Goal: Task Accomplishment & Management: Complete application form

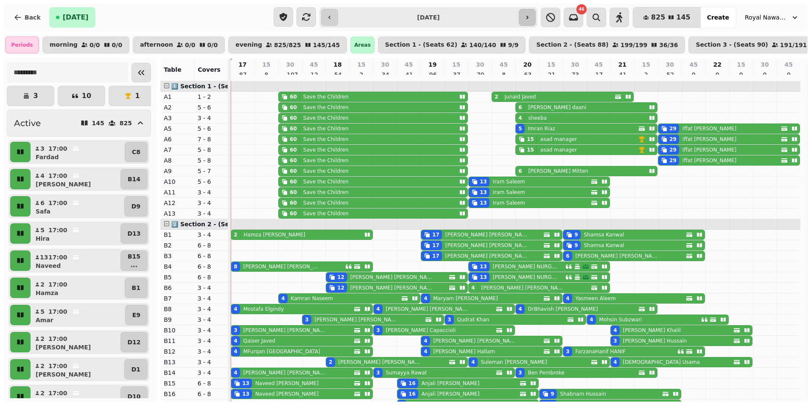
click at [526, 17] on icon "button" at bounding box center [527, 17] width 7 height 7
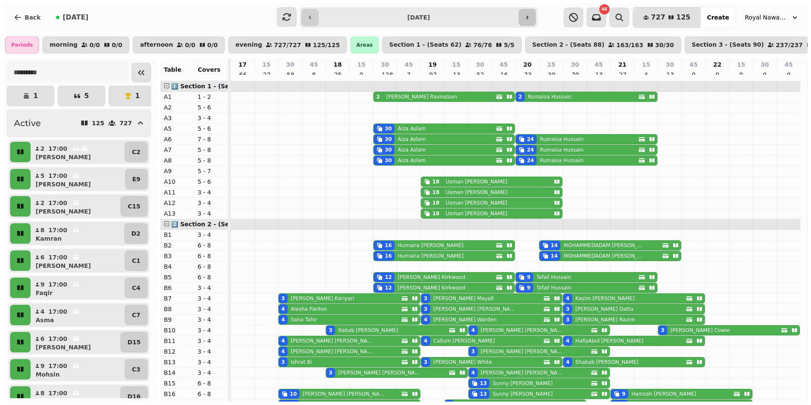
click at [528, 17] on icon "button" at bounding box center [527, 17] width 7 height 7
type input "**********"
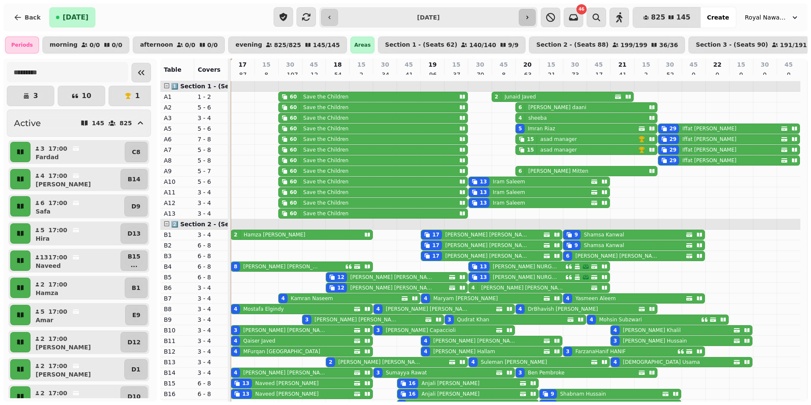
click at [525, 18] on icon "button" at bounding box center [527, 17] width 7 height 7
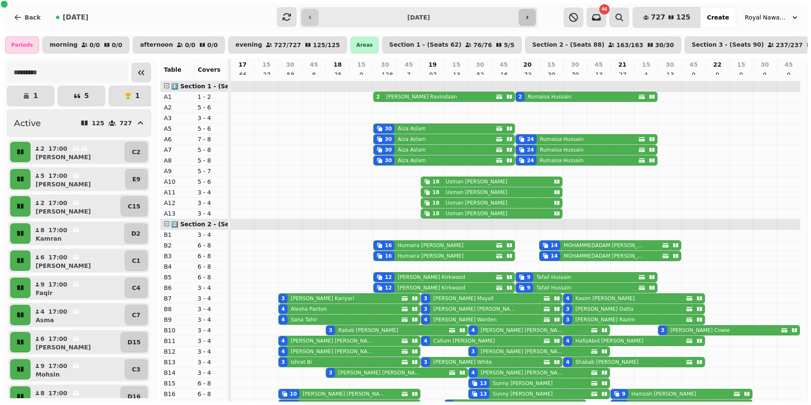
click at [525, 18] on icon "button" at bounding box center [527, 17] width 7 height 7
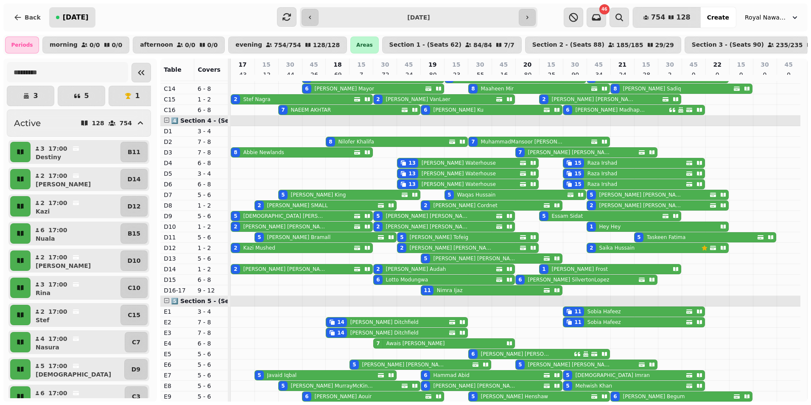
click at [74, 17] on span "[DATE]" at bounding box center [76, 17] width 26 height 7
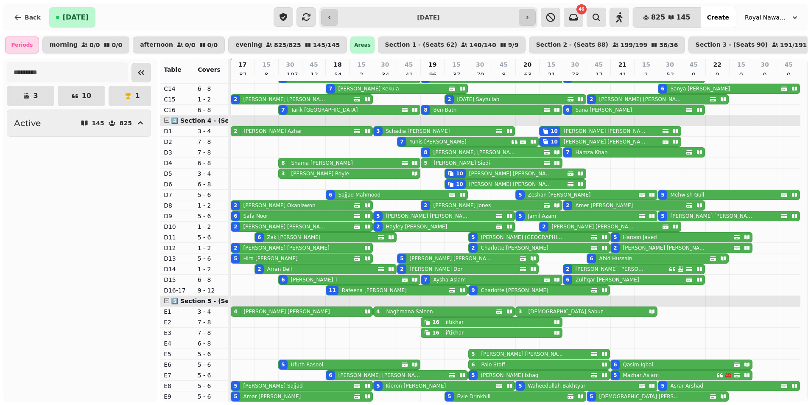
type input "**********"
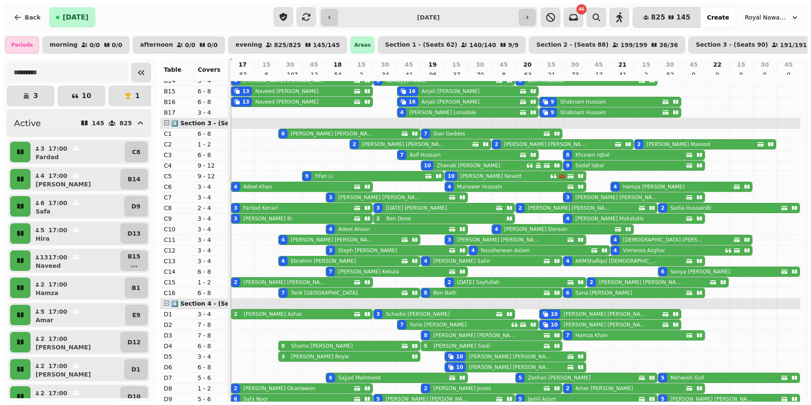
scroll to position [297, 0]
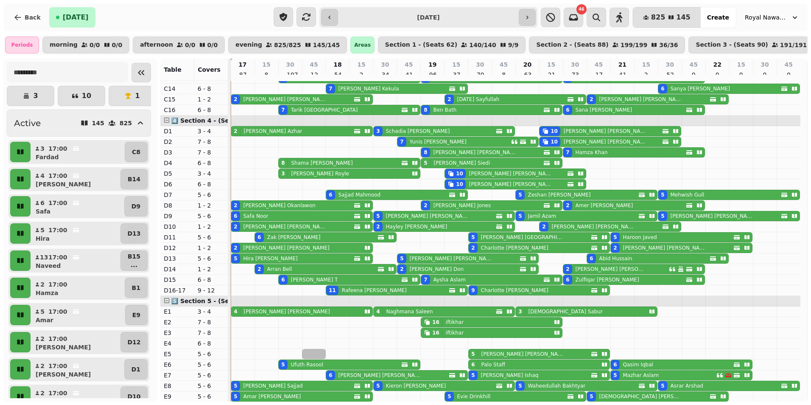
drag, startPoint x: 307, startPoint y: 353, endPoint x: 318, endPoint y: 354, distance: 11.1
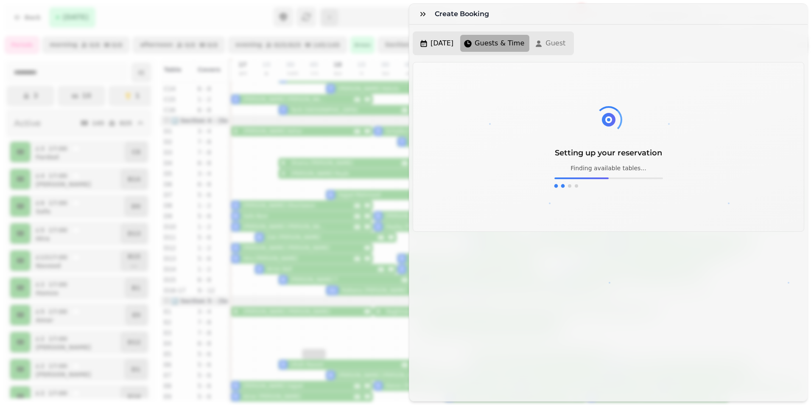
click at [224, 330] on div "Create Booking Wed, Aug 20, 25 Guests & Time Guest Setting up your reservation …" at bounding box center [405, 209] width 811 height 391
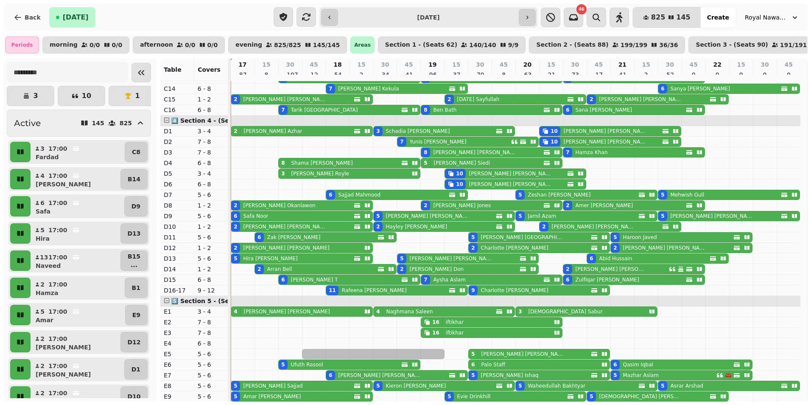
drag, startPoint x: 310, startPoint y: 353, endPoint x: 424, endPoint y: 355, distance: 114.1
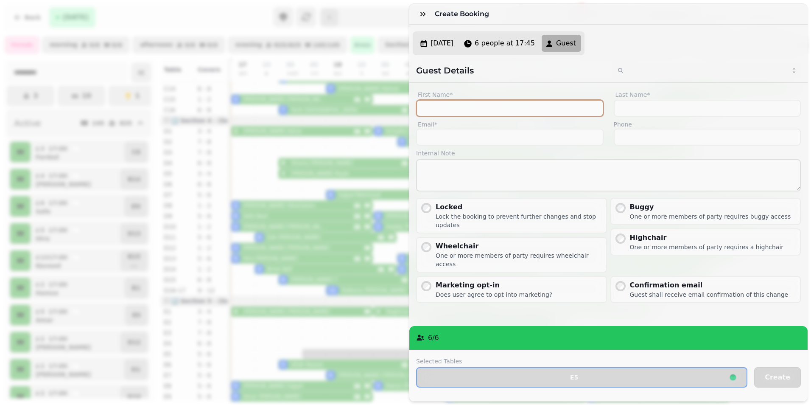
click at [486, 114] on input "First Name*" at bounding box center [509, 108] width 187 height 17
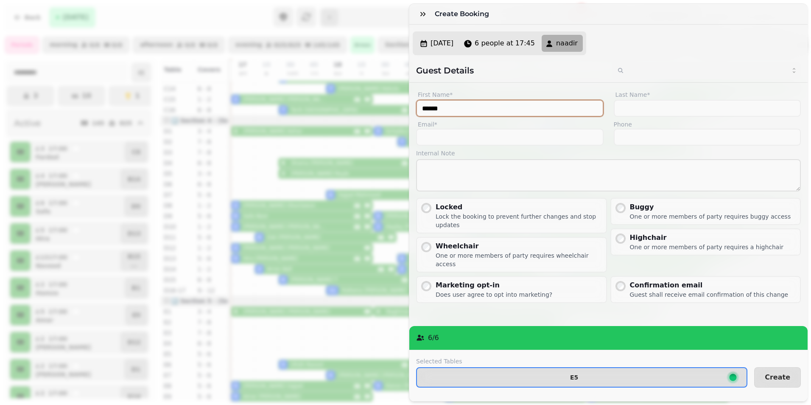
type input "******"
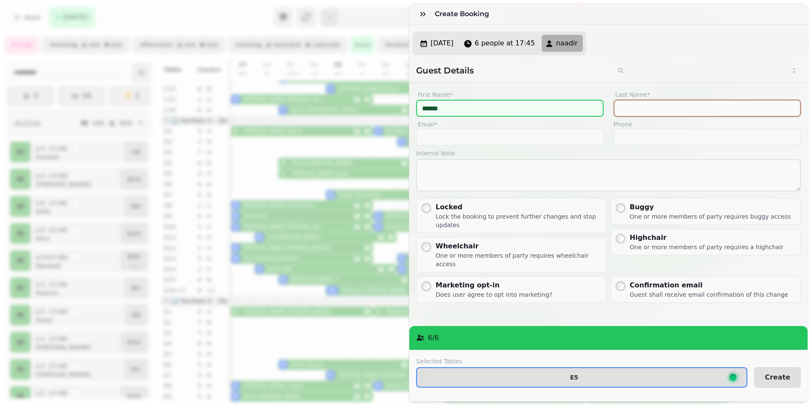
click at [634, 111] on input "Last Name*" at bounding box center [707, 108] width 187 height 17
type input "****"
click at [772, 374] on span "Create" at bounding box center [777, 377] width 25 height 7
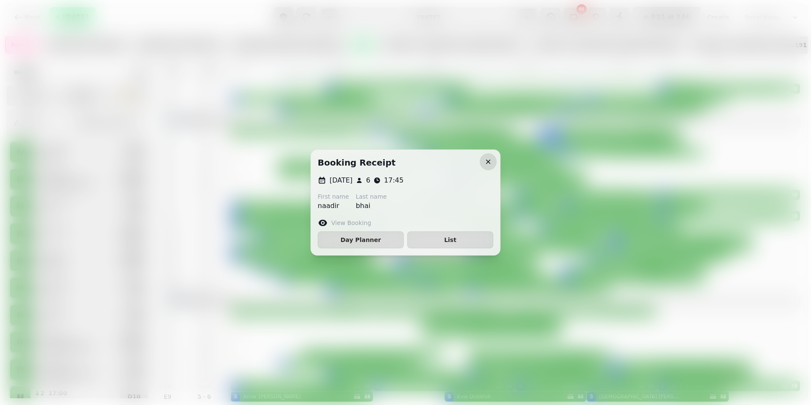
click at [489, 159] on icon "button" at bounding box center [488, 161] width 8 height 8
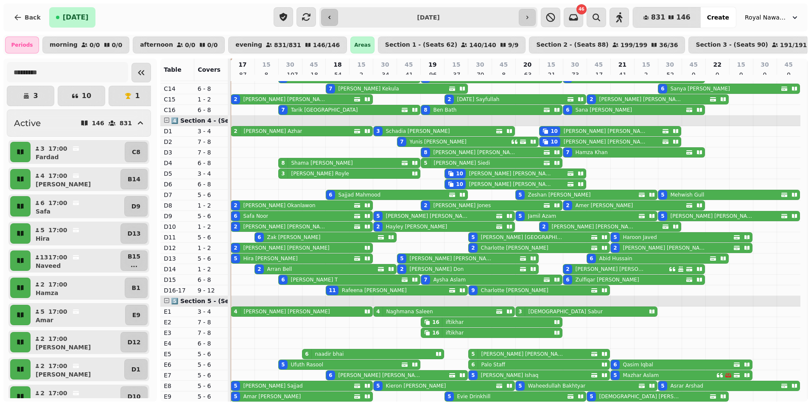
click at [330, 18] on icon "button" at bounding box center [330, 17] width 2 height 3
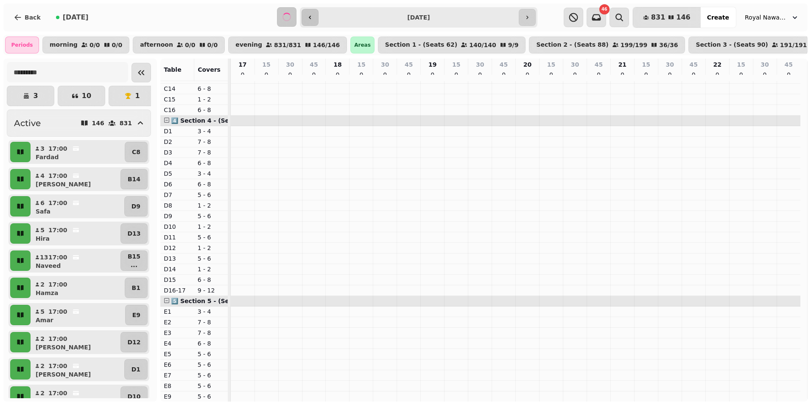
scroll to position [468, 0]
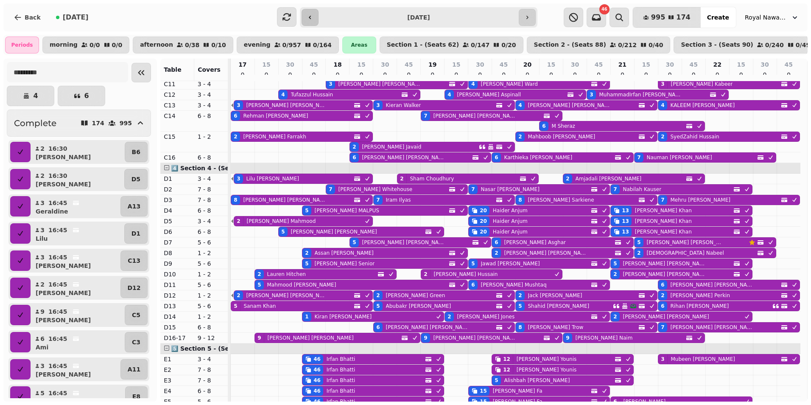
click at [306, 18] on button "button" at bounding box center [310, 17] width 17 height 17
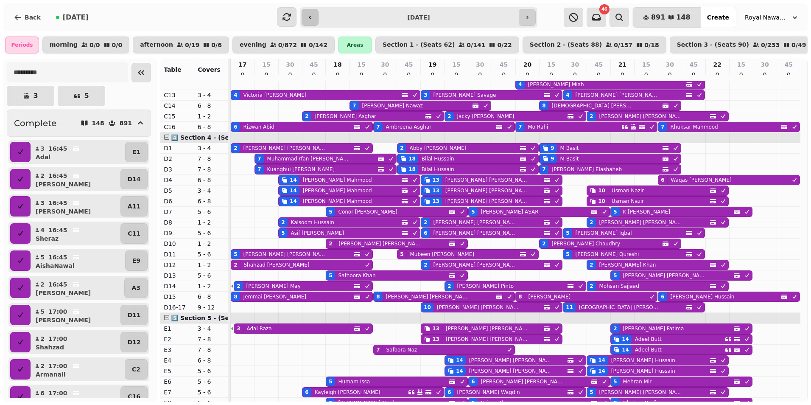
click at [311, 20] on icon "button" at bounding box center [310, 17] width 7 height 7
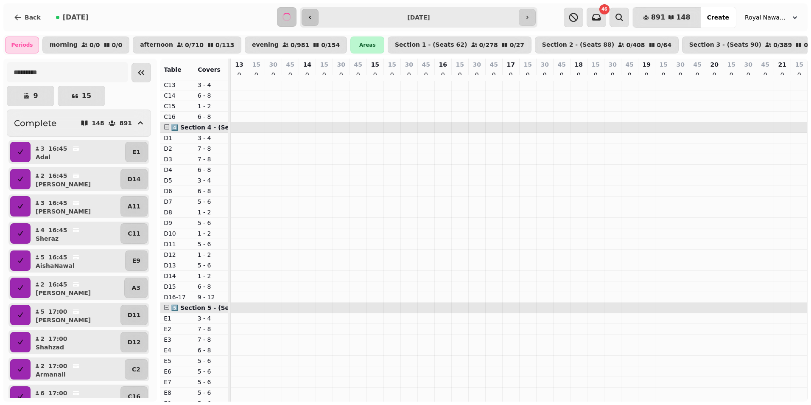
scroll to position [468, 109]
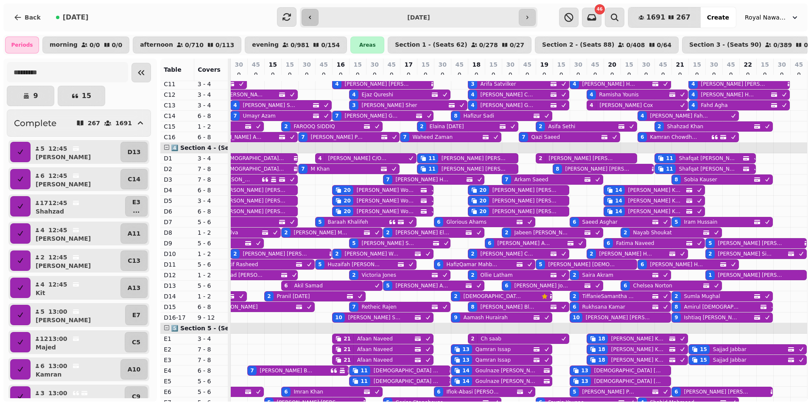
click at [310, 20] on icon "button" at bounding box center [310, 17] width 7 height 7
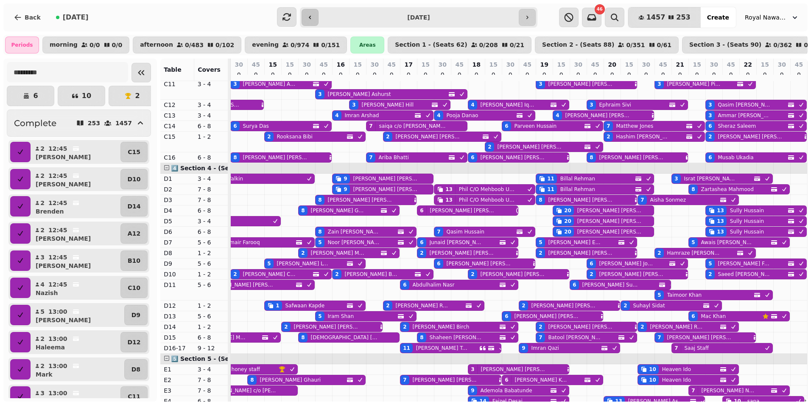
click at [310, 20] on icon "button" at bounding box center [310, 17] width 7 height 7
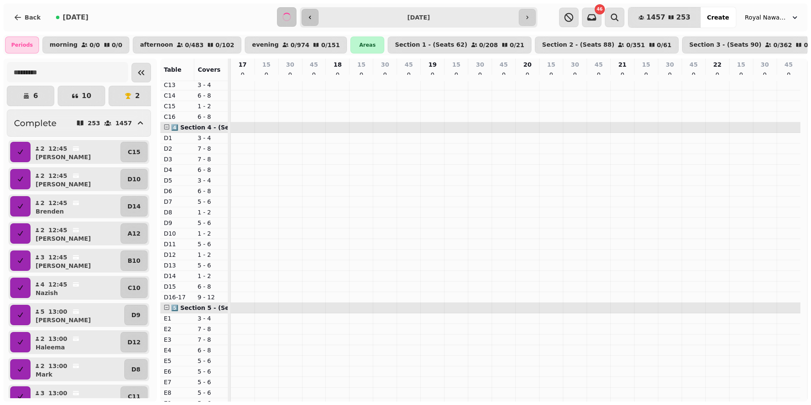
scroll to position [468, 0]
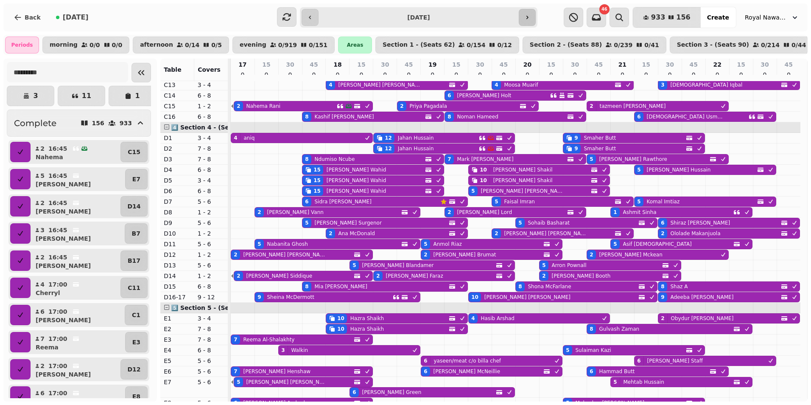
click at [528, 20] on icon "button" at bounding box center [527, 17] width 7 height 7
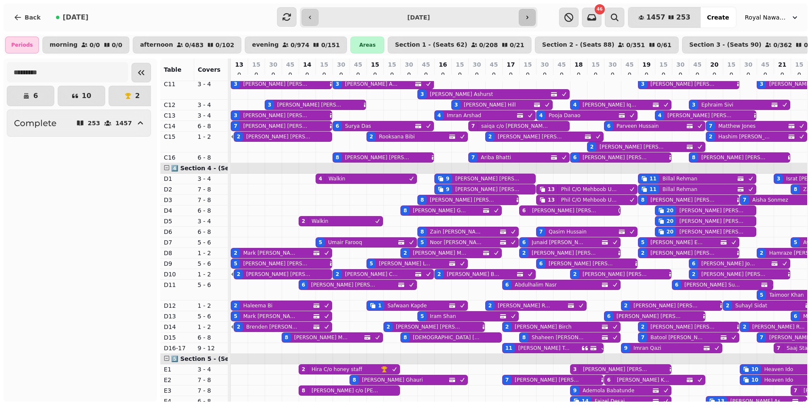
scroll to position [468, 109]
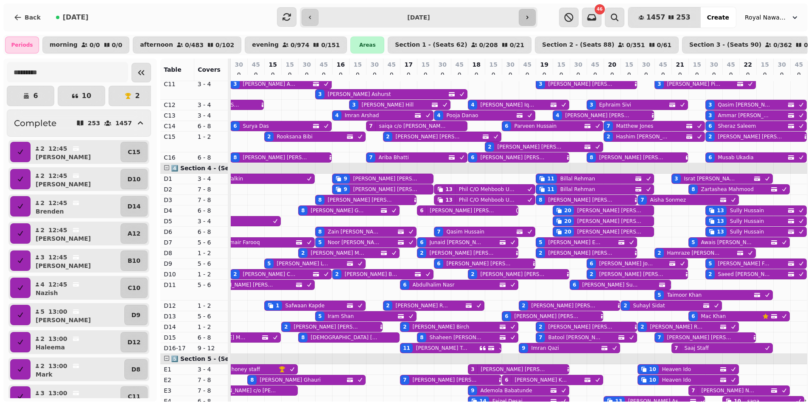
click at [528, 19] on icon "button" at bounding box center [527, 17] width 7 height 7
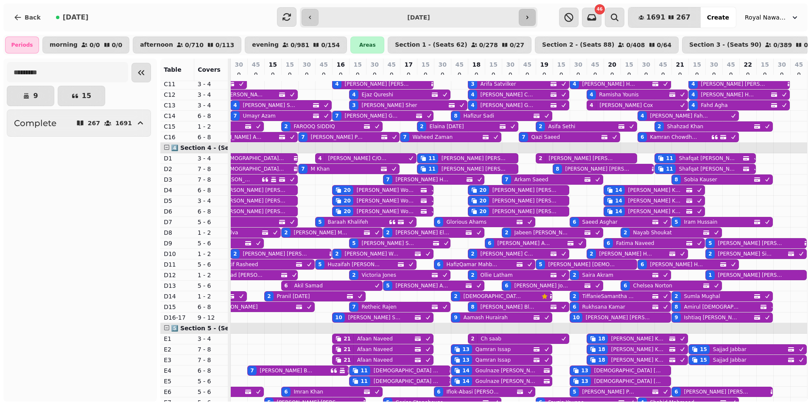
click at [528, 19] on icon "button" at bounding box center [527, 17] width 7 height 7
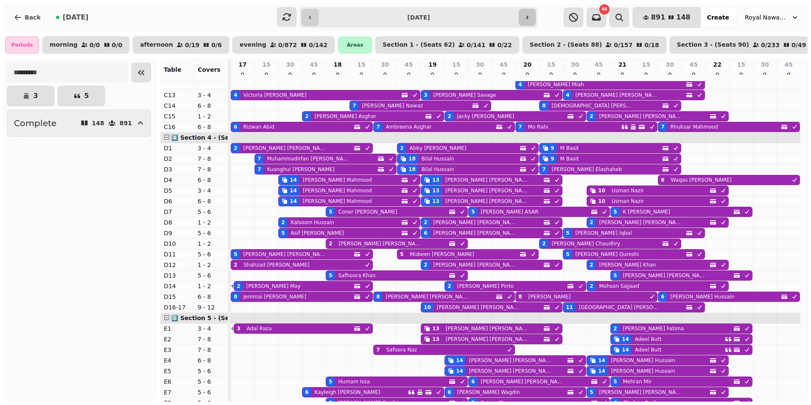
scroll to position [468, 0]
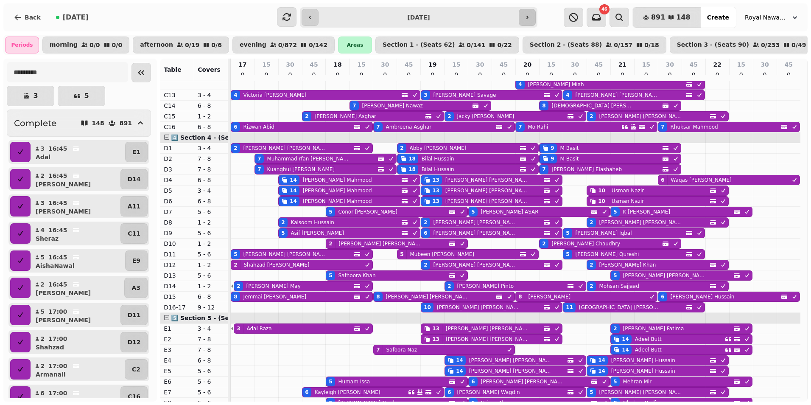
click at [528, 19] on icon "button" at bounding box center [527, 17] width 7 height 7
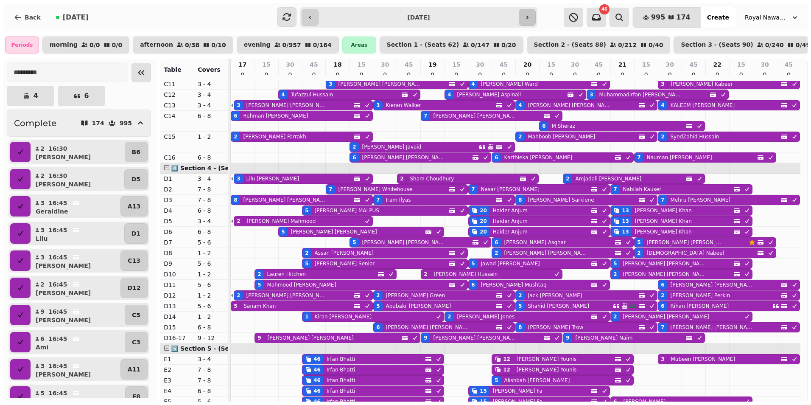
click at [528, 19] on icon "button" at bounding box center [527, 17] width 7 height 7
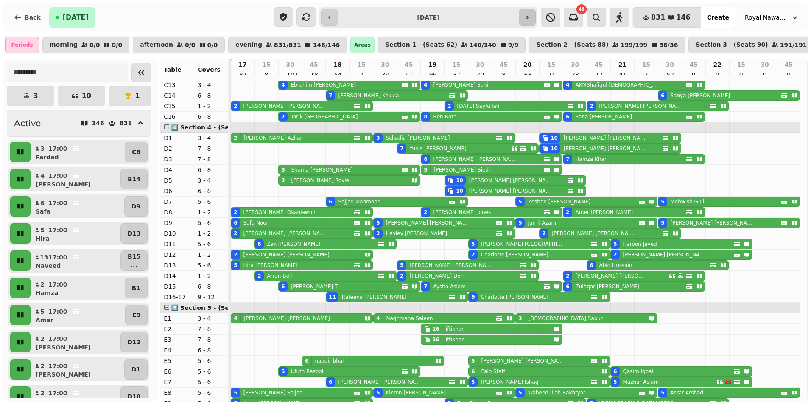
click at [526, 18] on icon "button" at bounding box center [527, 17] width 7 height 7
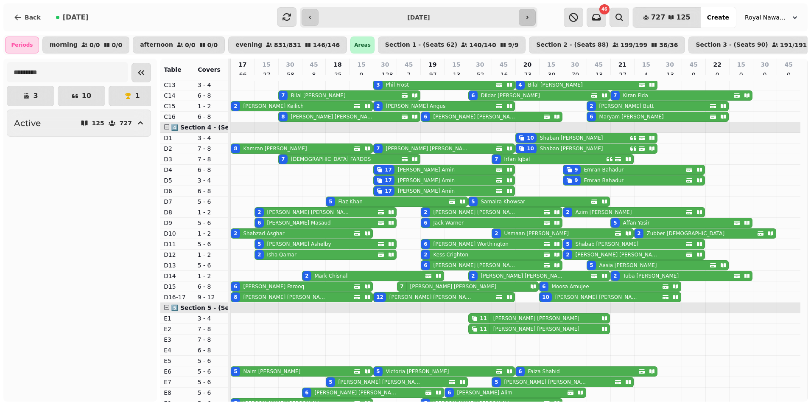
click at [526, 18] on icon "button" at bounding box center [527, 17] width 7 height 7
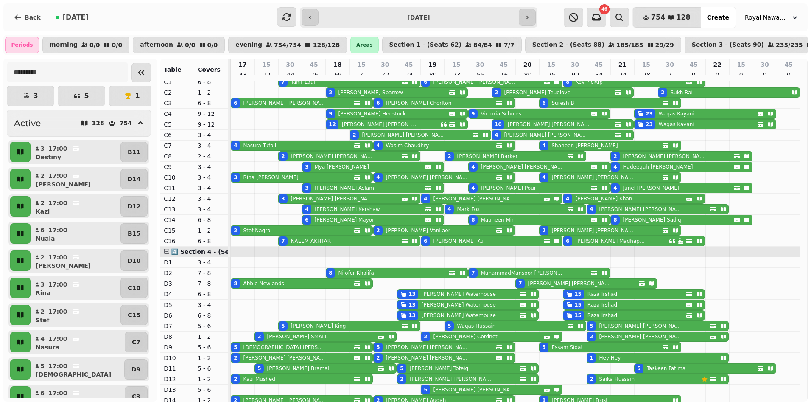
scroll to position [341, 0]
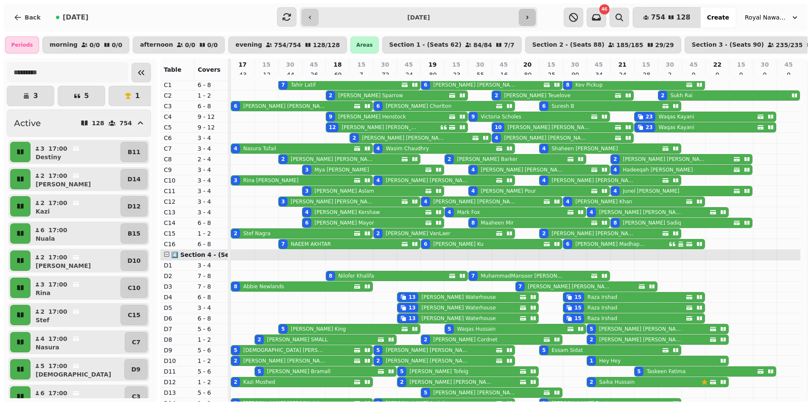
click at [528, 12] on button "button" at bounding box center [527, 17] width 17 height 17
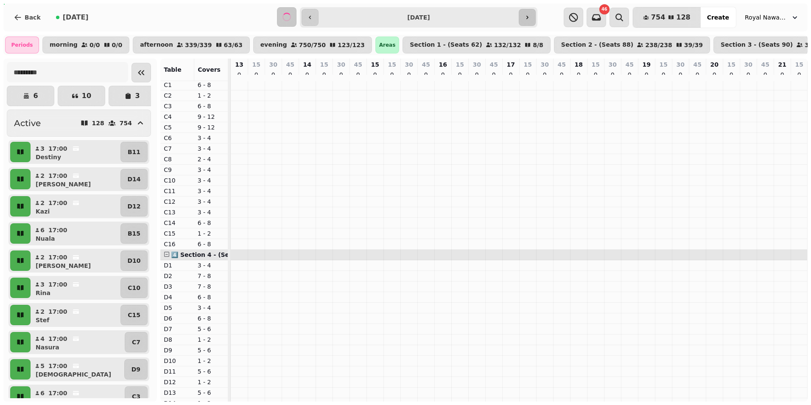
scroll to position [341, 109]
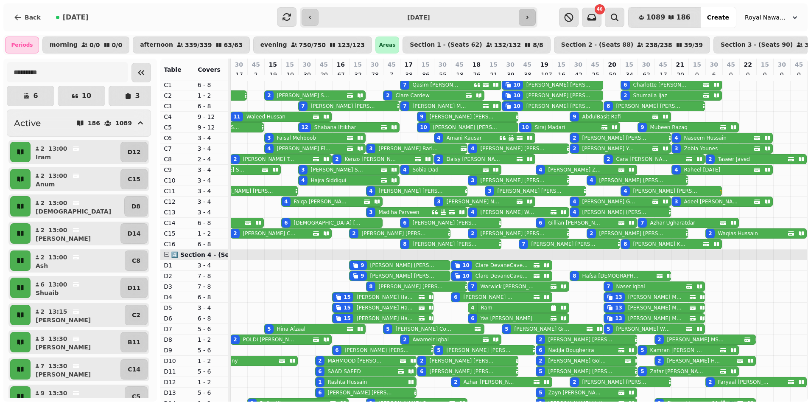
click at [527, 17] on icon "button" at bounding box center [527, 17] width 7 height 7
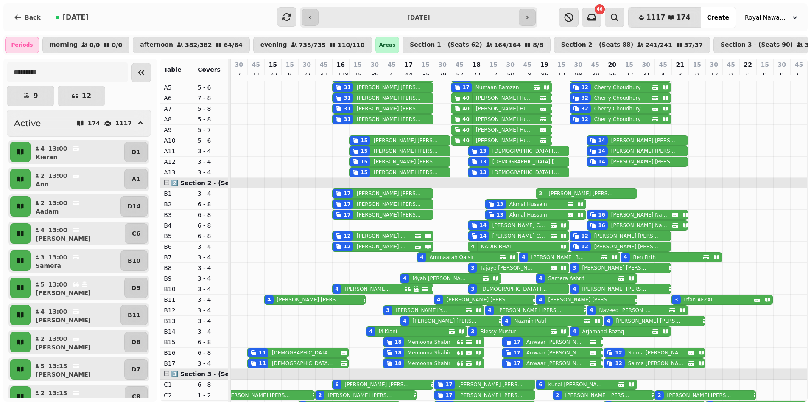
scroll to position [0, 0]
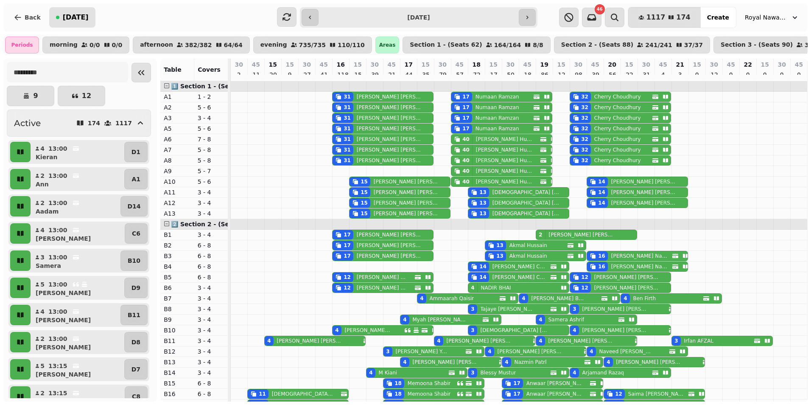
click at [64, 17] on span "[DATE]" at bounding box center [76, 17] width 26 height 7
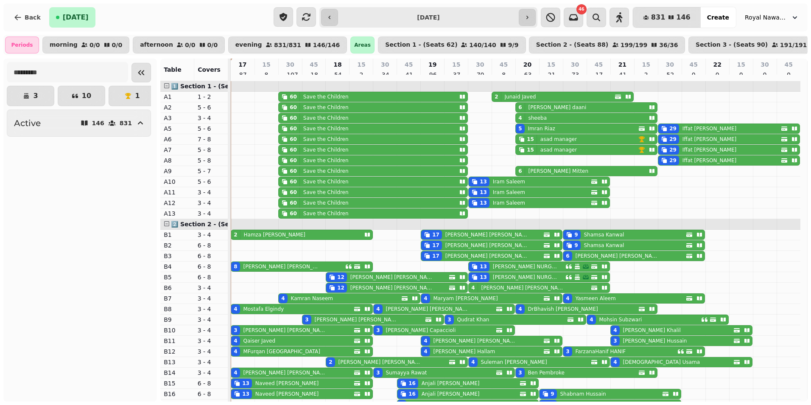
type input "**********"
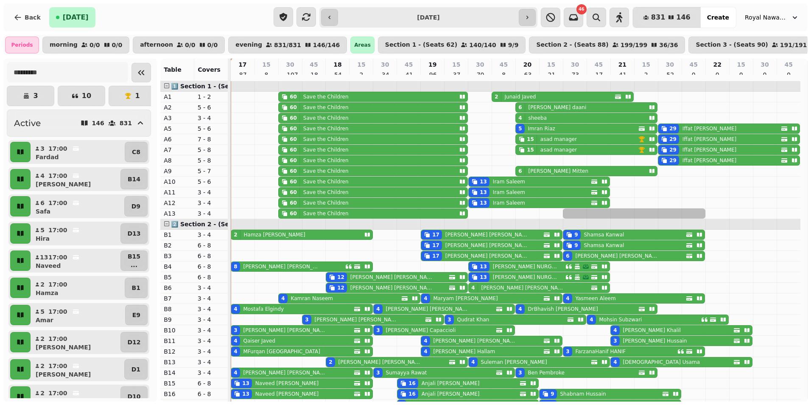
drag, startPoint x: 570, startPoint y: 218, endPoint x: 686, endPoint y: 219, distance: 115.8
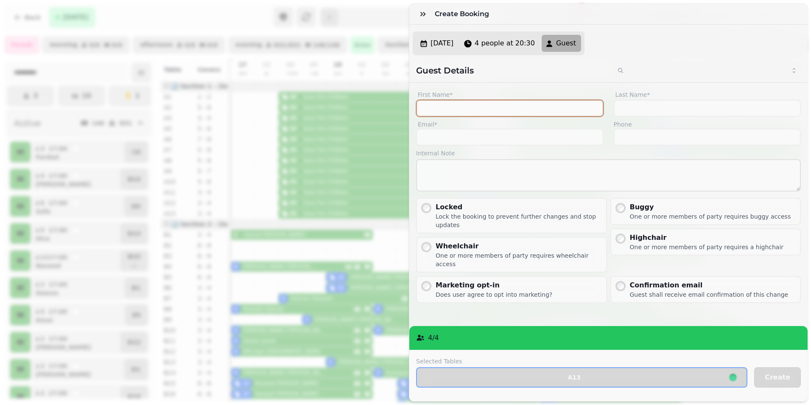
click at [522, 112] on input "First Name*" at bounding box center [509, 108] width 187 height 17
type input "*****"
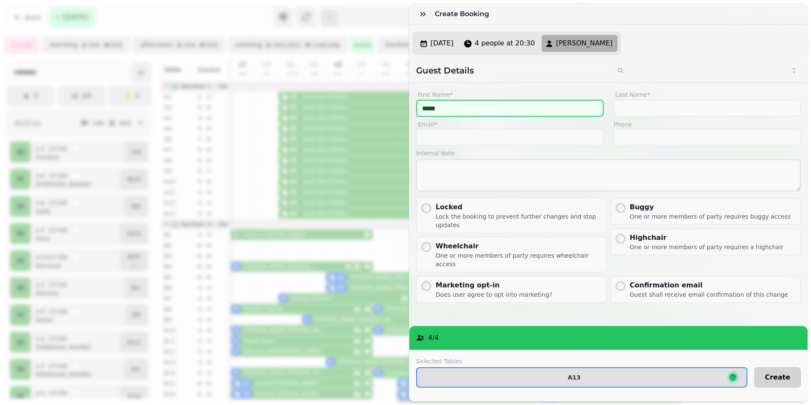
click at [774, 374] on span "Create" at bounding box center [777, 377] width 25 height 7
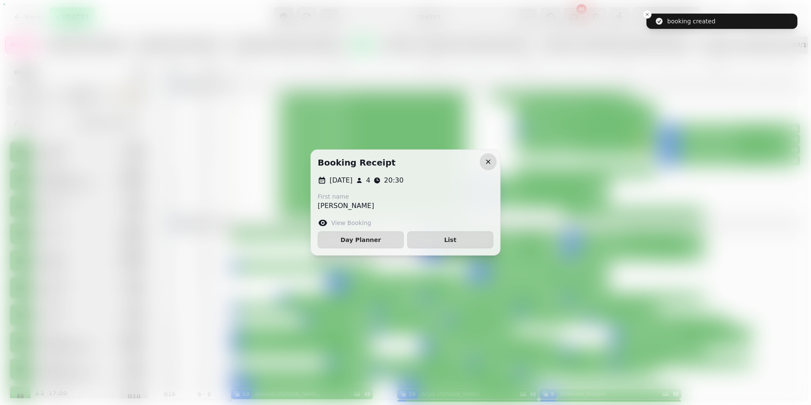
click at [491, 160] on icon "button" at bounding box center [488, 161] width 8 height 8
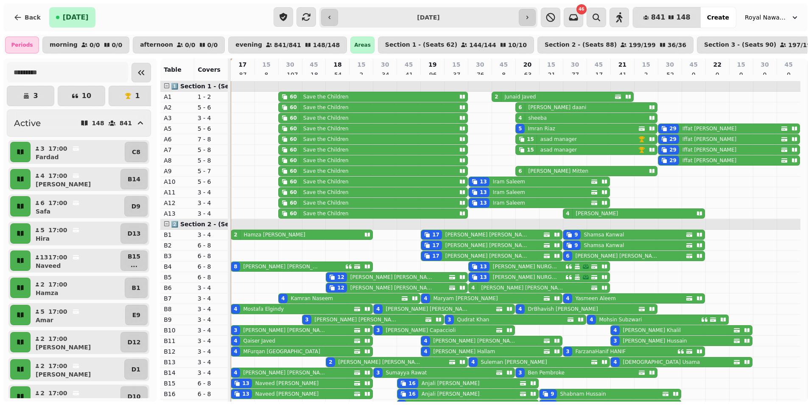
click at [607, 218] on div "4 samad" at bounding box center [627, 213] width 129 height 9
select select "**********"
select select "*"
select select "****"
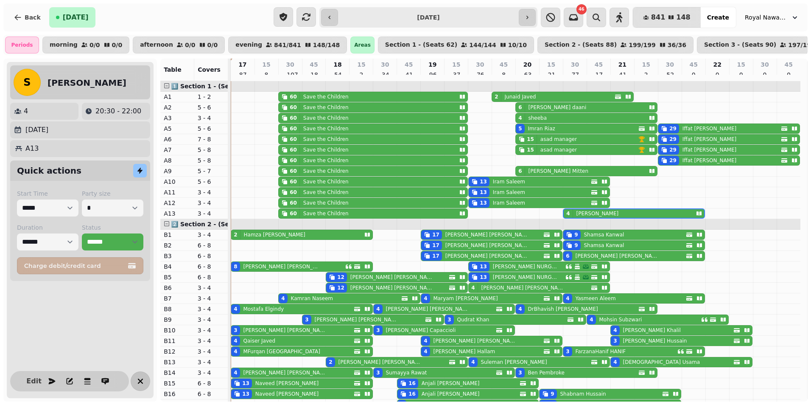
click at [138, 378] on icon "button" at bounding box center [140, 381] width 10 height 10
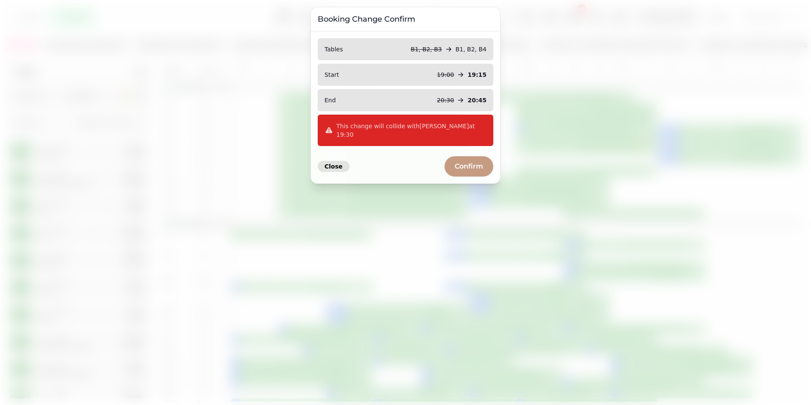
click at [339, 163] on span "Close" at bounding box center [333, 166] width 18 height 6
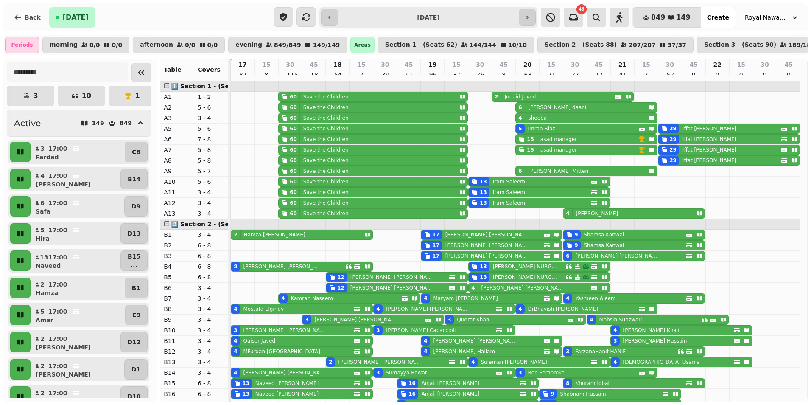
click at [339, 166] on div "Close Confirm" at bounding box center [406, 179] width 176 height 27
